Goal: Task Accomplishment & Management: Manage account settings

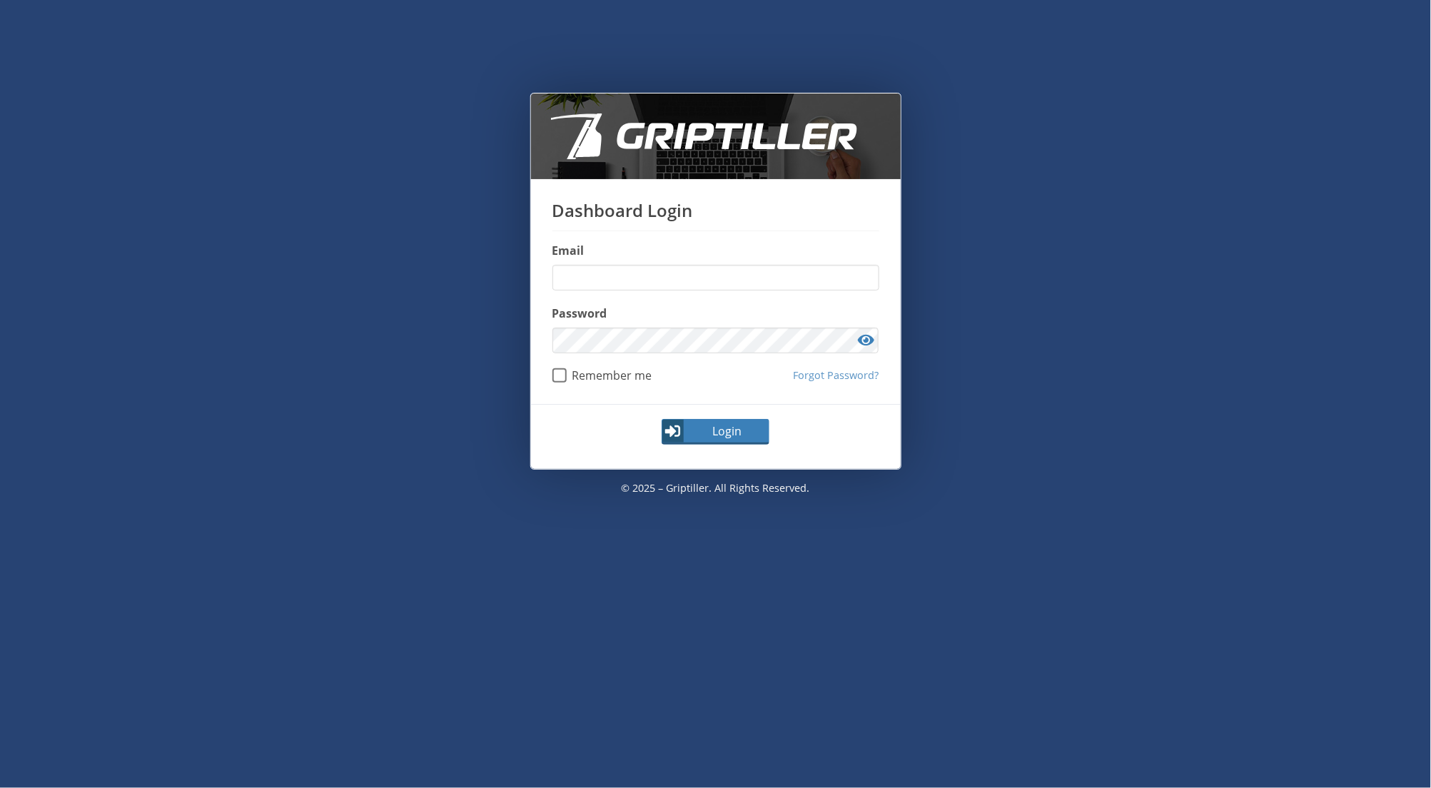
type input "**********"
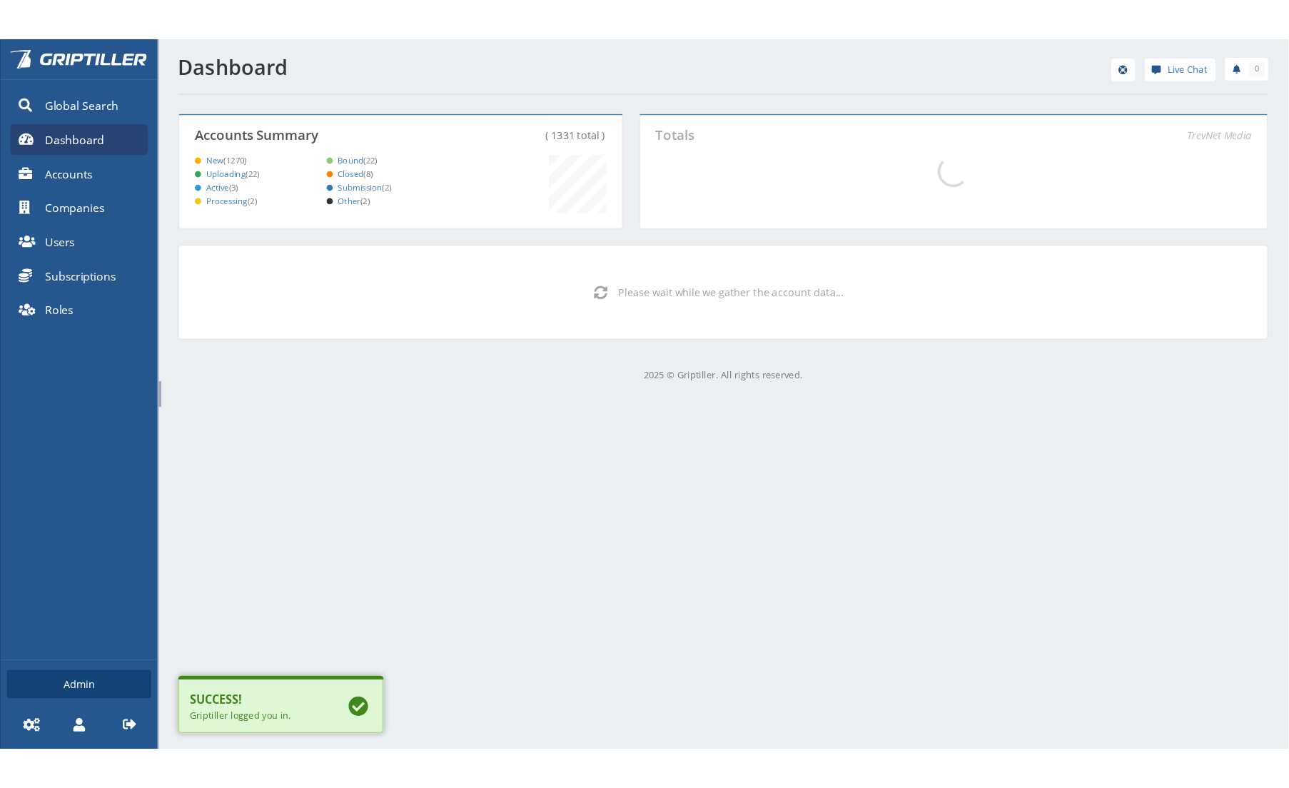
scroll to position [126, 488]
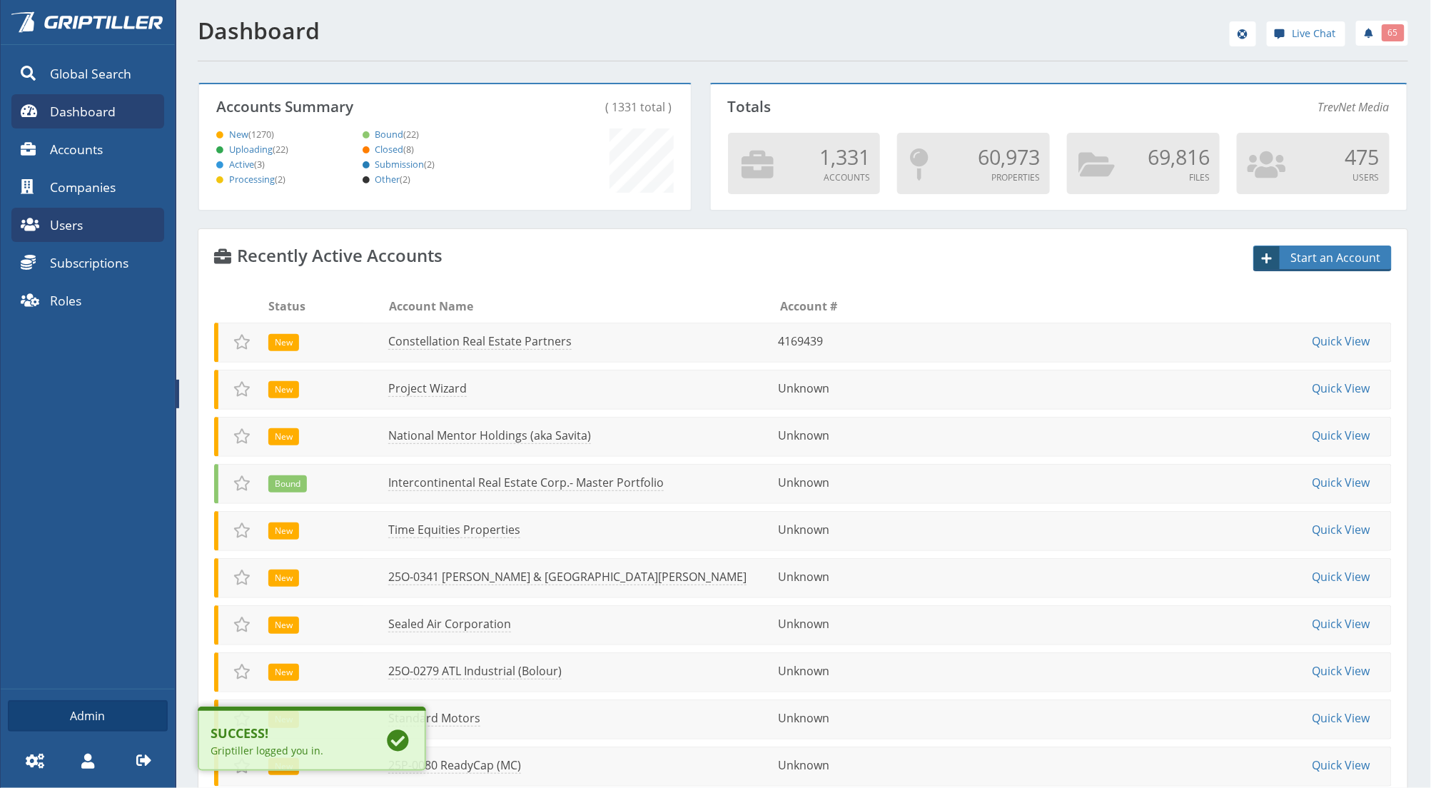
click at [98, 222] on link "Users" at bounding box center [87, 225] width 153 height 34
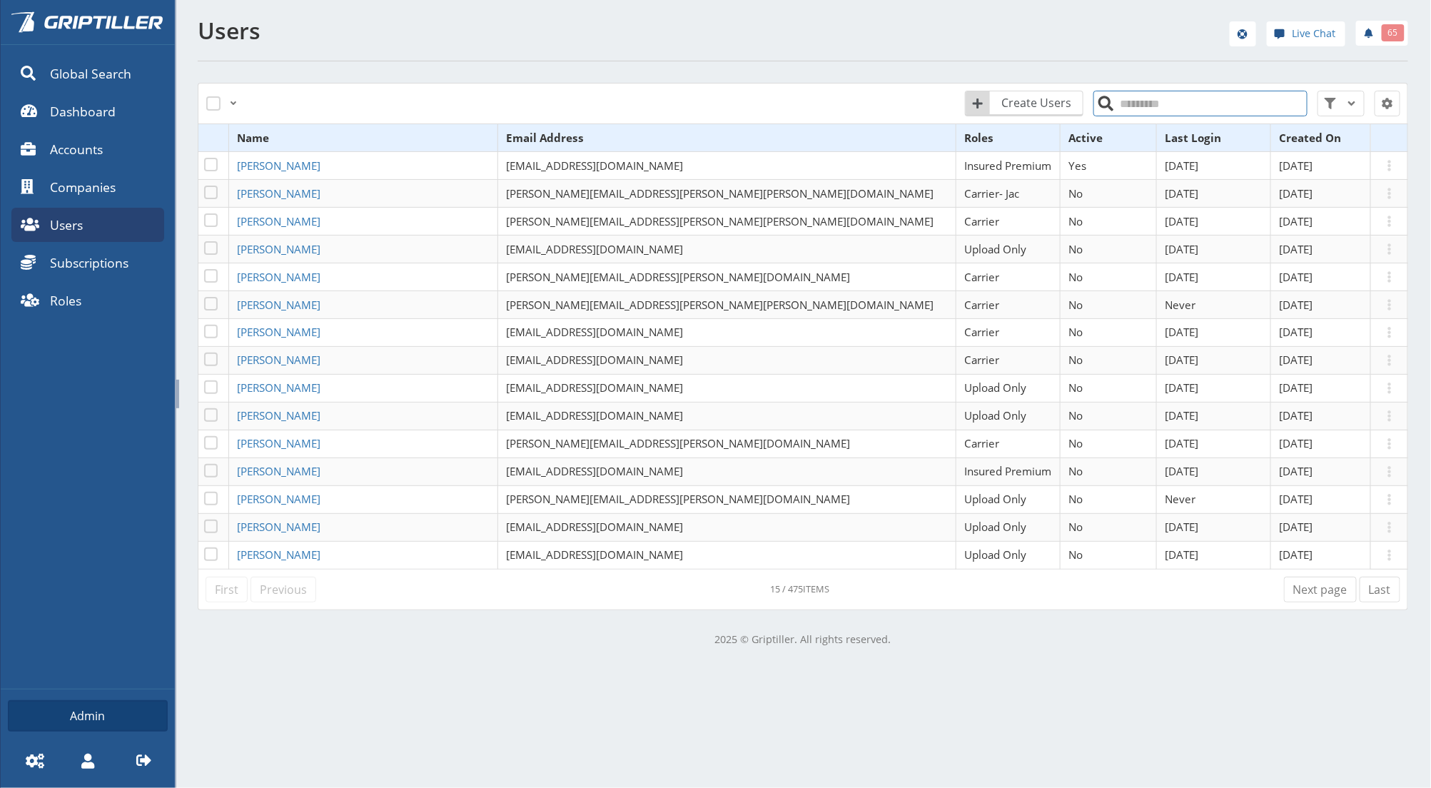
click at [1145, 101] on input "search" at bounding box center [1200, 104] width 214 height 26
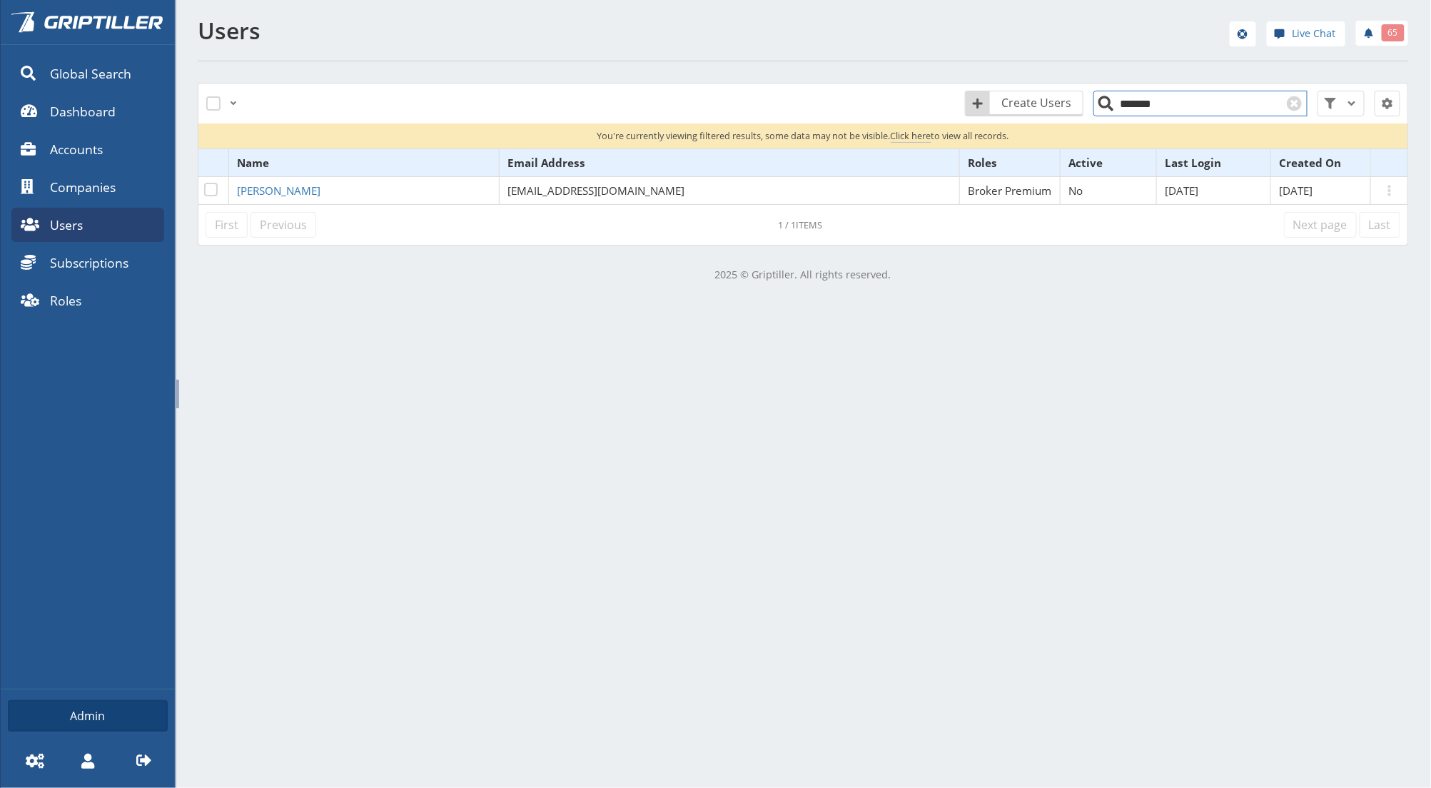
type input "*******"
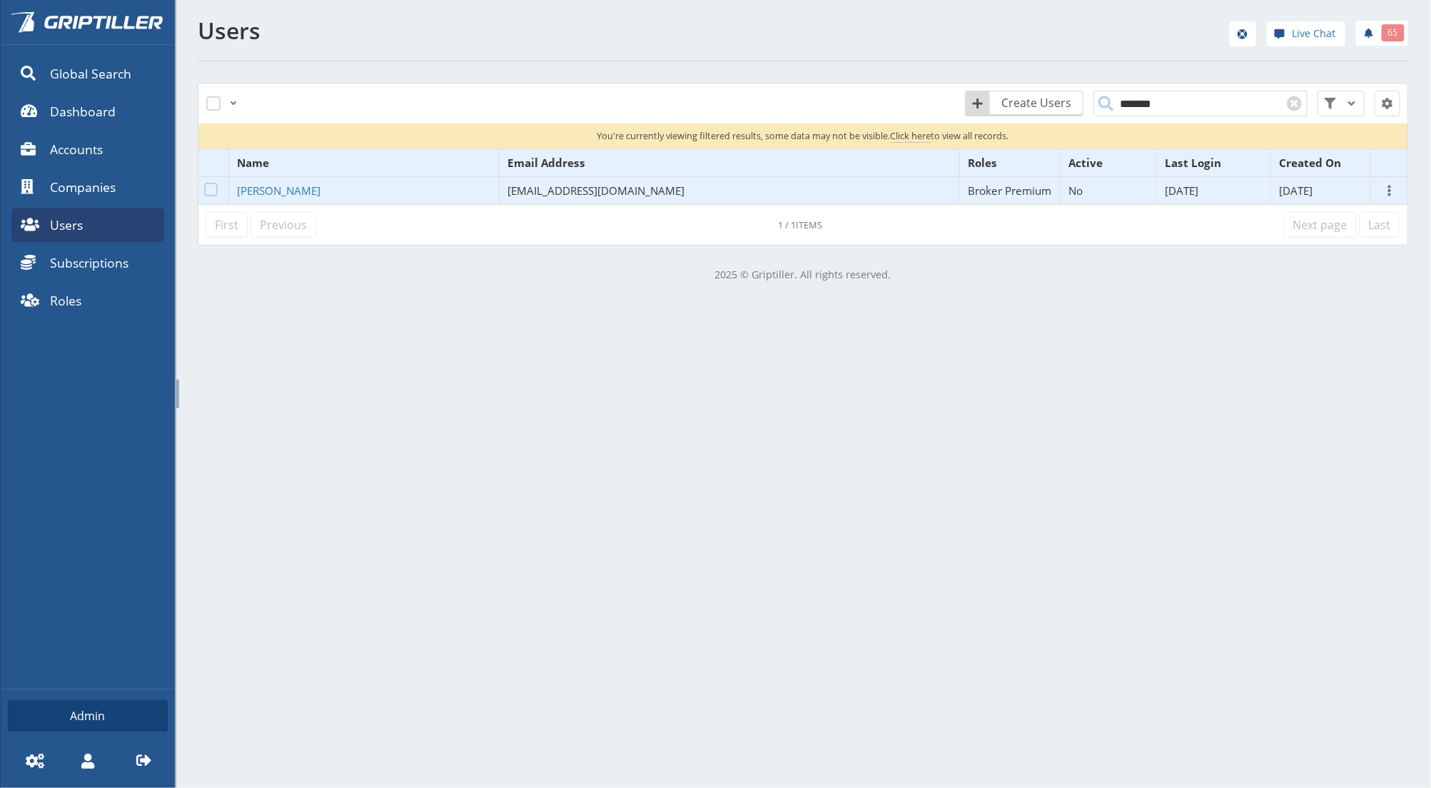
click at [1381, 195] on span at bounding box center [1389, 190] width 17 height 17
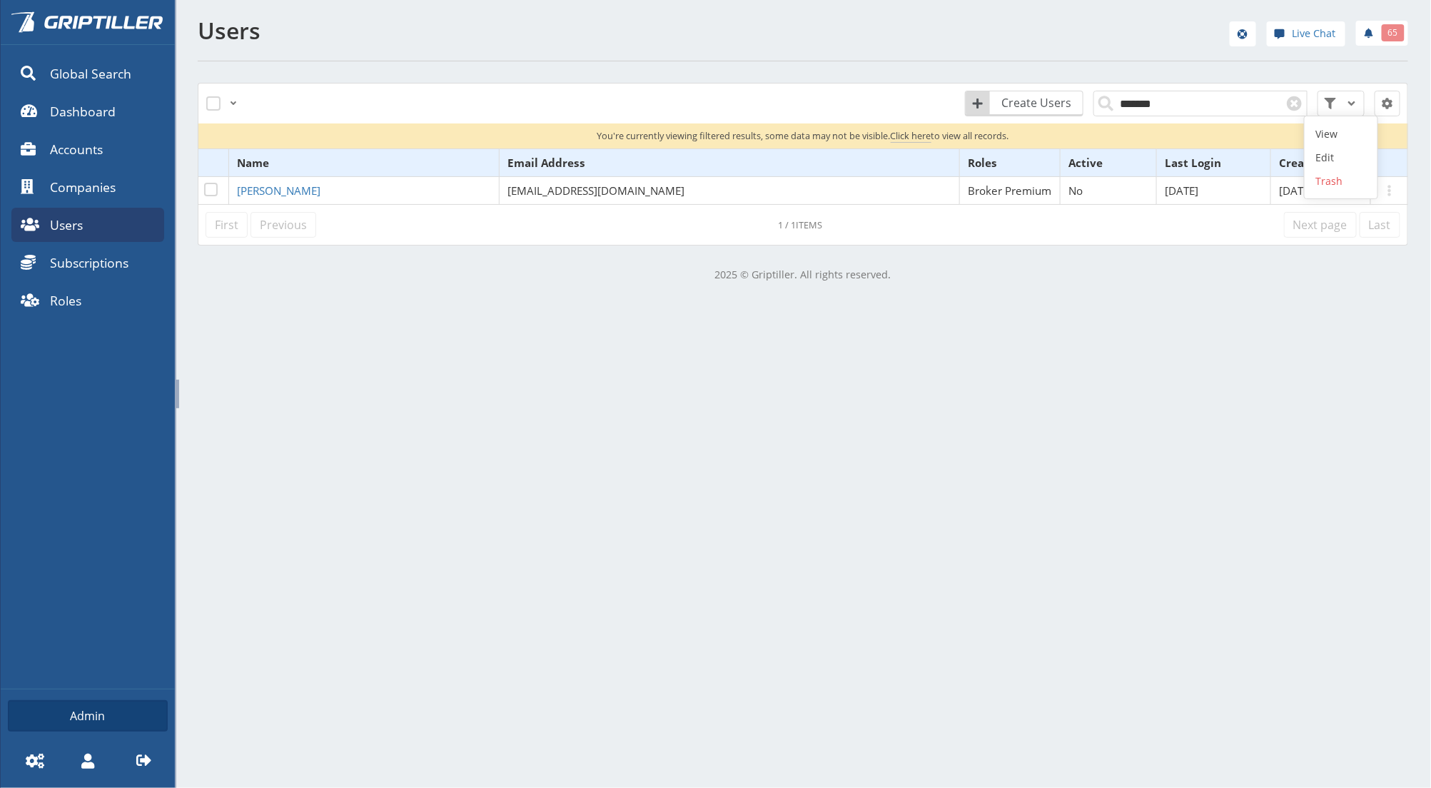
click at [1247, 341] on div "Global Search Dashboard Accounts Companies Users Subscriptions Roles Admin Sett…" at bounding box center [715, 394] width 1431 height 788
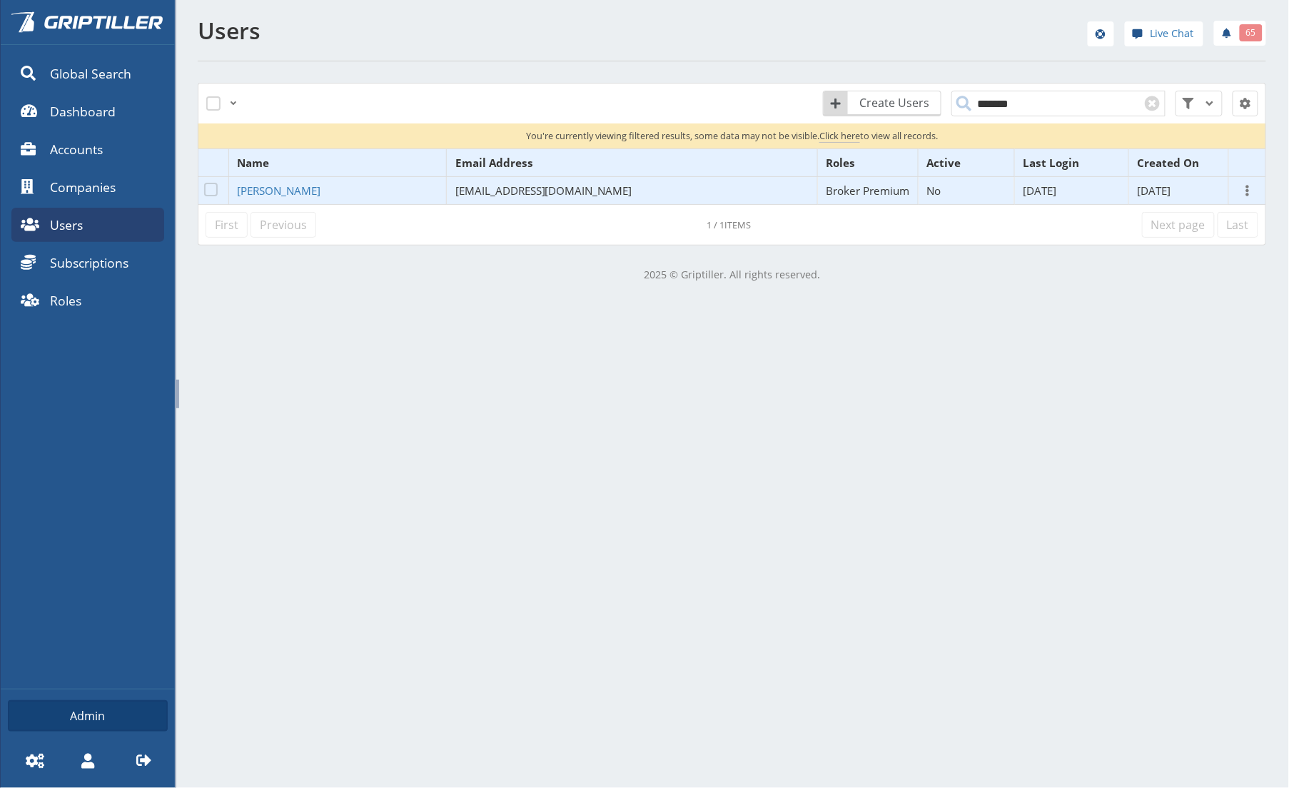
click at [1239, 193] on span at bounding box center [1247, 190] width 17 height 17
click at [1202, 152] on link "Edit" at bounding box center [1198, 158] width 73 height 24
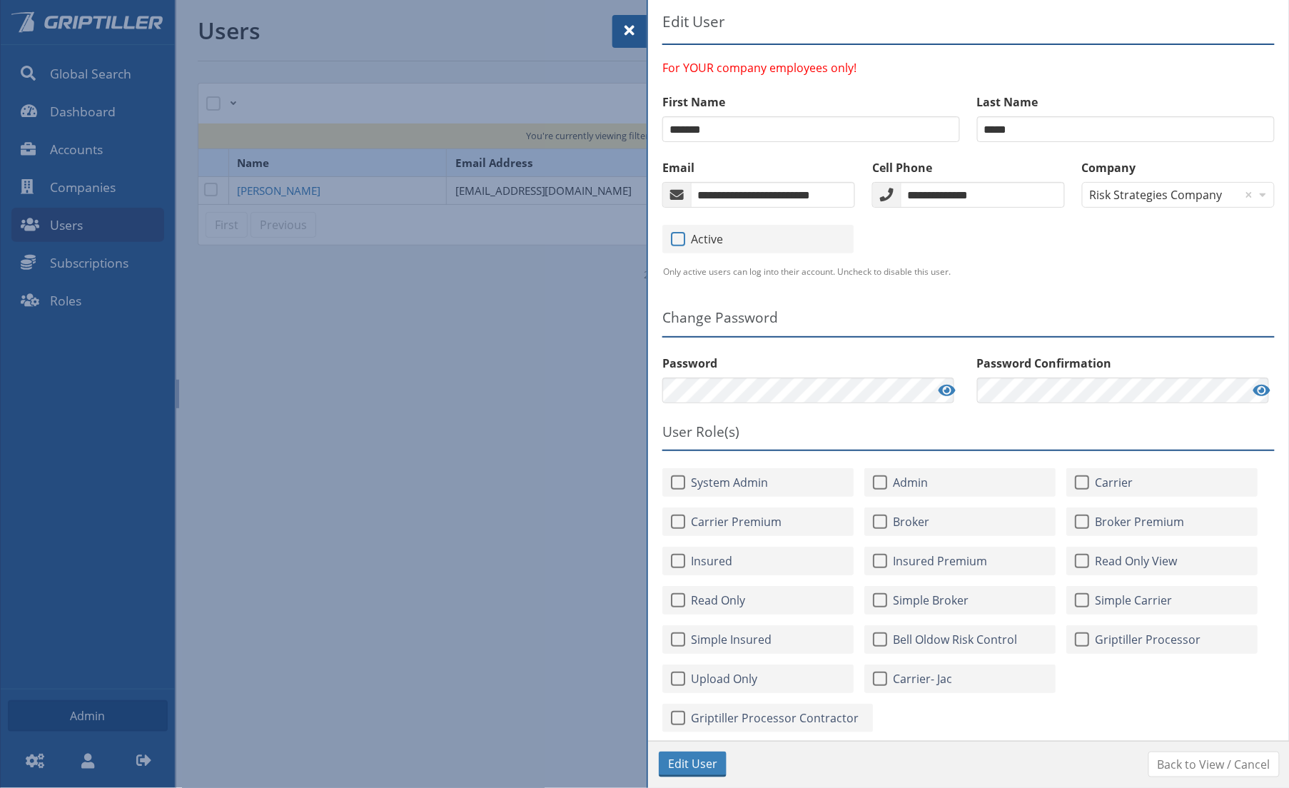
click at [681, 234] on span at bounding box center [678, 239] width 14 height 14
click at [704, 762] on span "Edit User" at bounding box center [692, 763] width 49 height 17
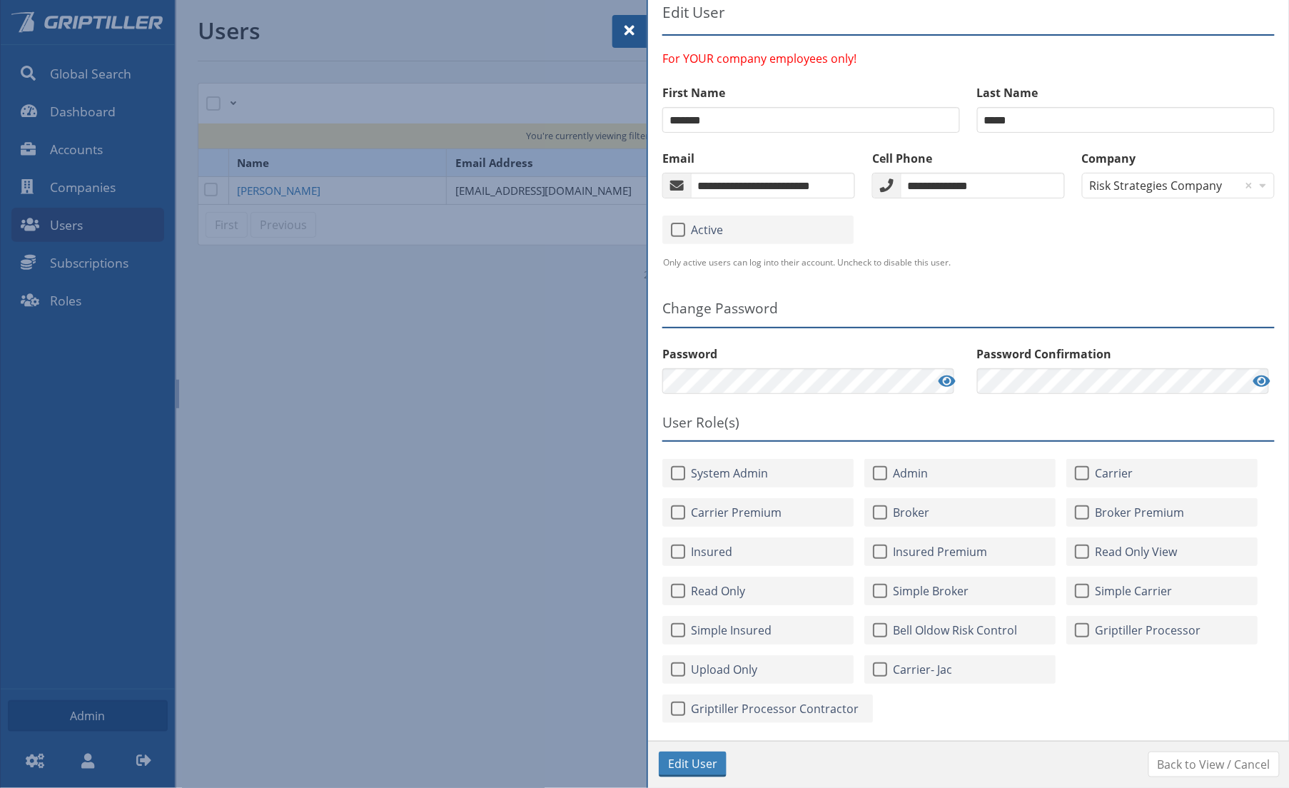
scroll to position [21, 0]
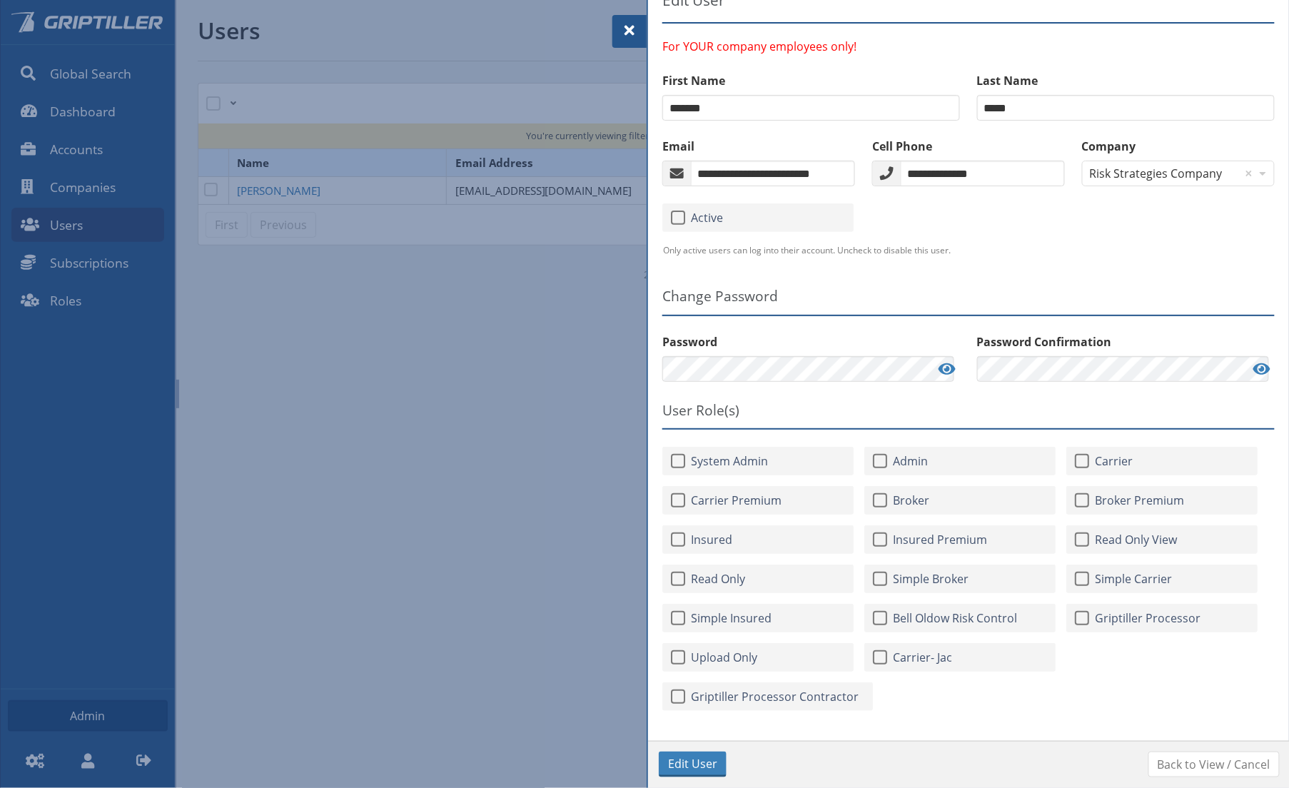
click at [626, 31] on span at bounding box center [629, 30] width 17 height 17
